Goal: Task Accomplishment & Management: Use online tool/utility

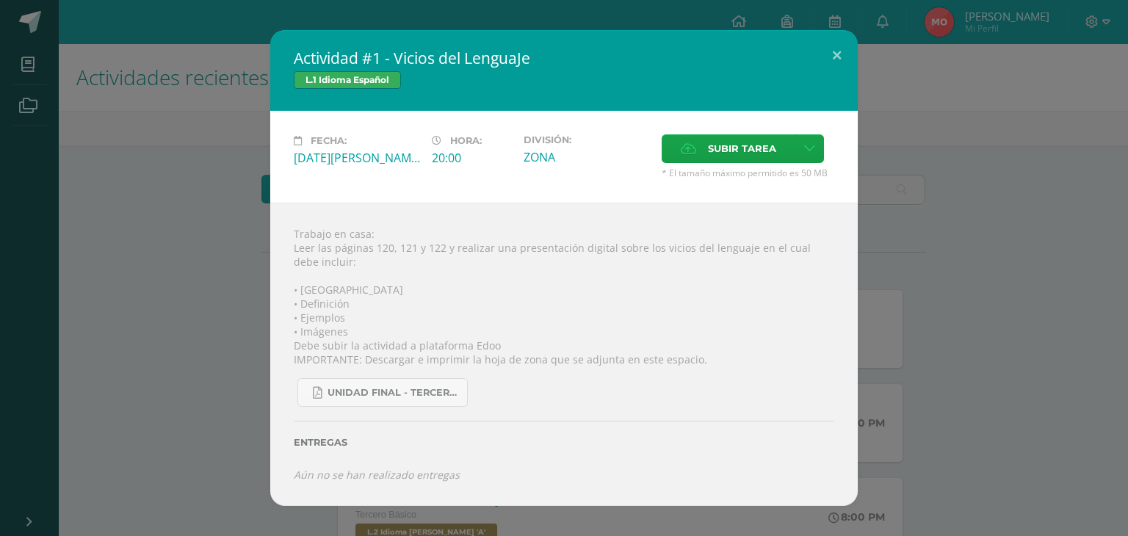
scroll to position [222, 0]
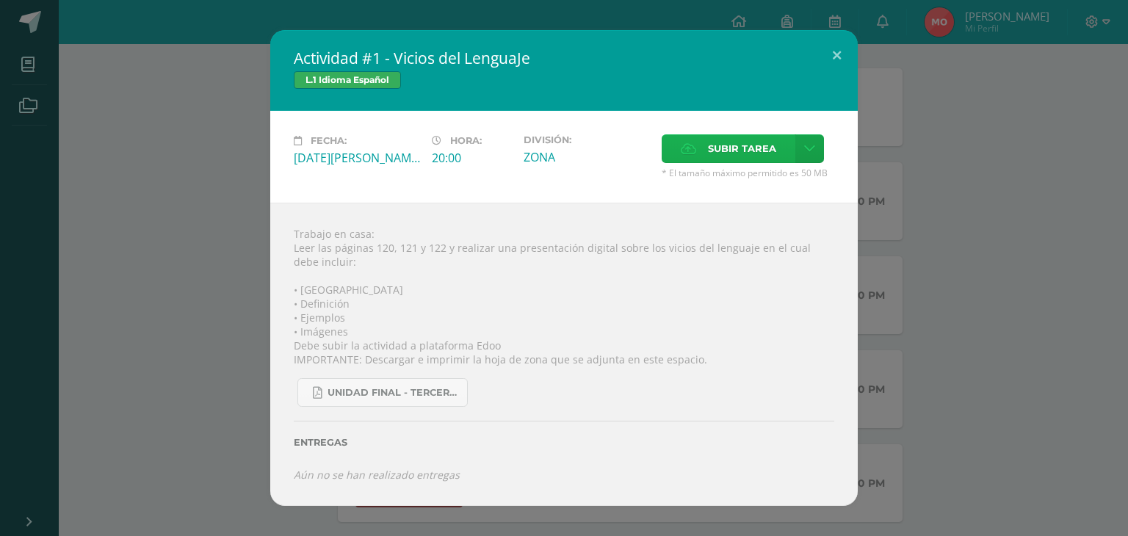
click at [682, 145] on icon at bounding box center [688, 149] width 15 height 10
click at [0, 0] on input "Subir tarea" at bounding box center [0, 0] width 0 height 0
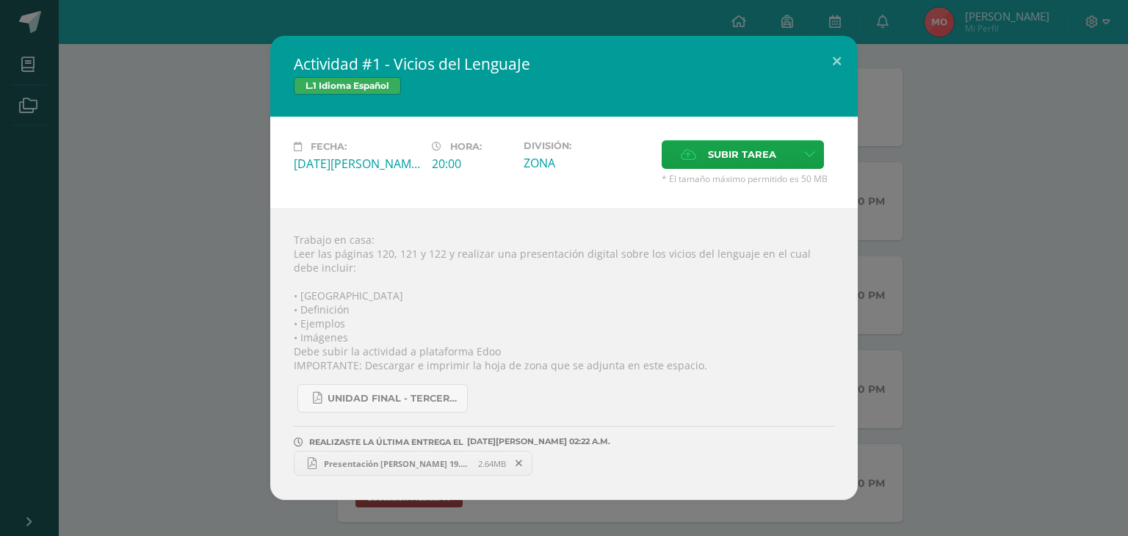
click at [460, 462] on span "Presentación [PERSON_NAME] 19.pdf" at bounding box center [397, 463] width 162 height 11
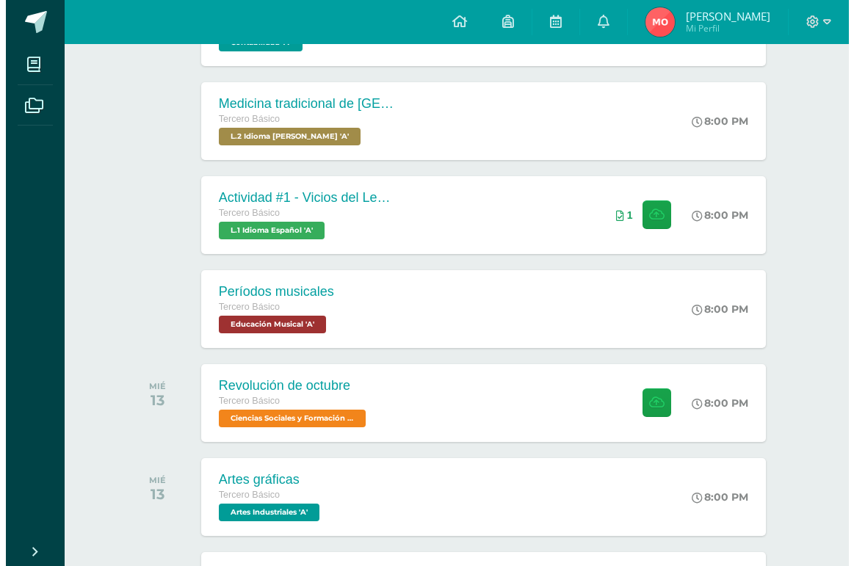
scroll to position [394, 0]
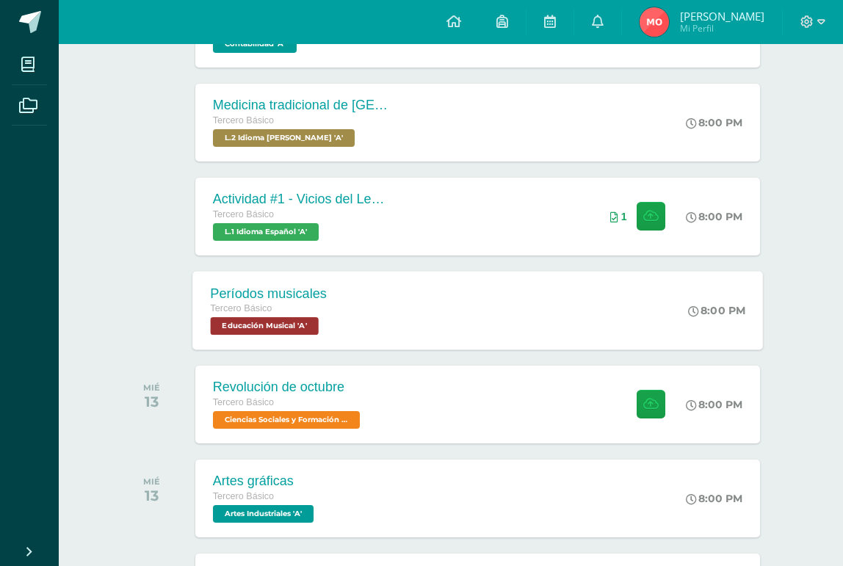
click at [236, 290] on div "Períodos musicales" at bounding box center [268, 293] width 117 height 15
